Goal: Contribute content

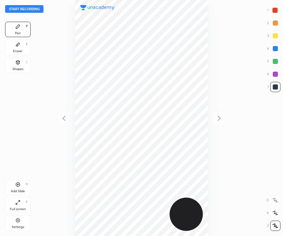
scroll to position [236, 181]
click at [37, 9] on button "Start recording" at bounding box center [24, 9] width 38 height 8
click at [275, 12] on div at bounding box center [275, 10] width 5 height 5
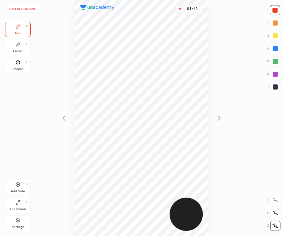
click at [276, 94] on div "1 2 3 4 5 6 7" at bounding box center [273, 49] width 13 height 89
click at [277, 87] on div at bounding box center [275, 86] width 5 height 5
click at [211, 191] on div "01 : 49" at bounding box center [141, 118] width 181 height 236
click at [19, 187] on div "Add Slide H" at bounding box center [18, 187] width 26 height 15
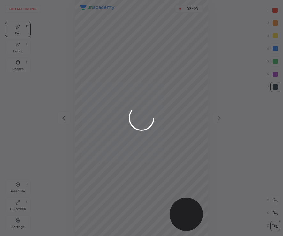
click at [159, 74] on div at bounding box center [141, 118] width 283 height 236
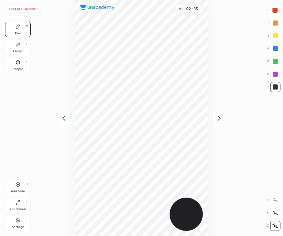
click at [22, 51] on div "Eraser" at bounding box center [18, 51] width 10 height 3
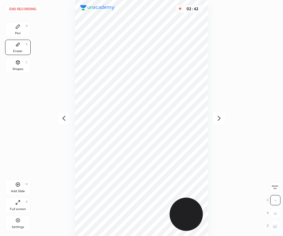
click at [26, 26] on div "P" at bounding box center [27, 26] width 2 height 3
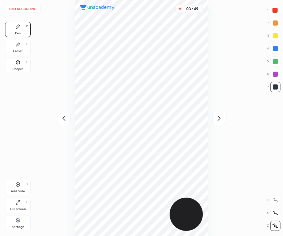
click at [21, 190] on div "Add Slide" at bounding box center [18, 191] width 14 height 3
click at [276, 12] on div at bounding box center [275, 10] width 5 height 5
click at [18, 65] on icon at bounding box center [17, 62] width 5 height 5
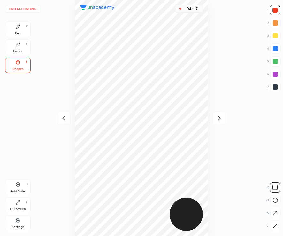
click at [27, 6] on button "End recording" at bounding box center [22, 9] width 35 height 8
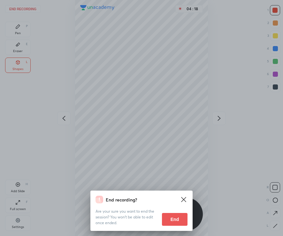
click at [171, 220] on button "End" at bounding box center [175, 219] width 26 height 13
